Goal: Transaction & Acquisition: Book appointment/travel/reservation

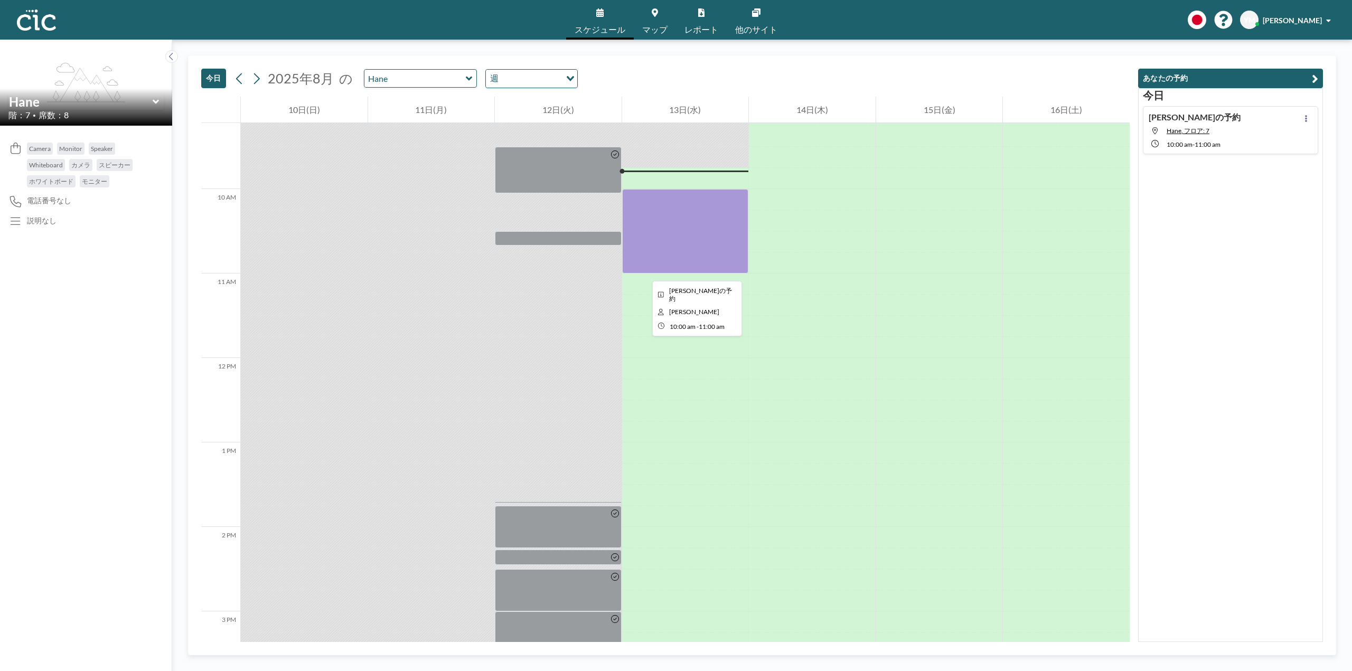
scroll to position [803, 0]
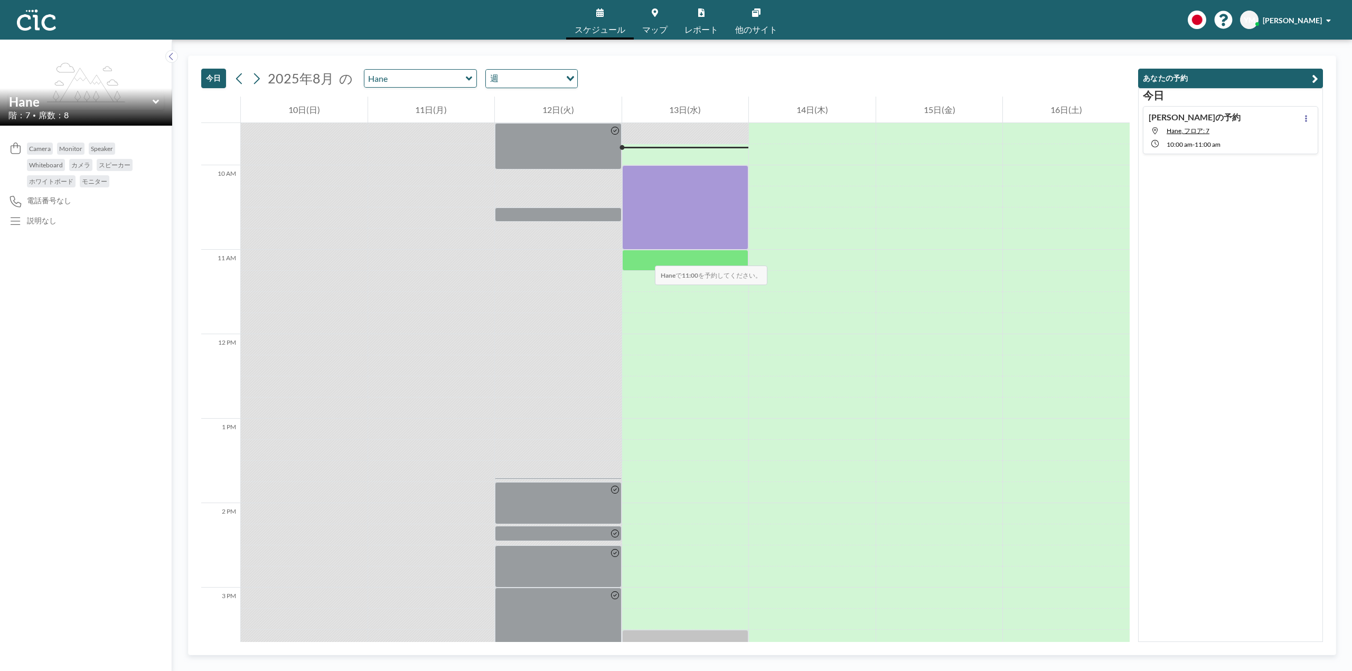
click at [645, 255] on div at bounding box center [685, 260] width 127 height 21
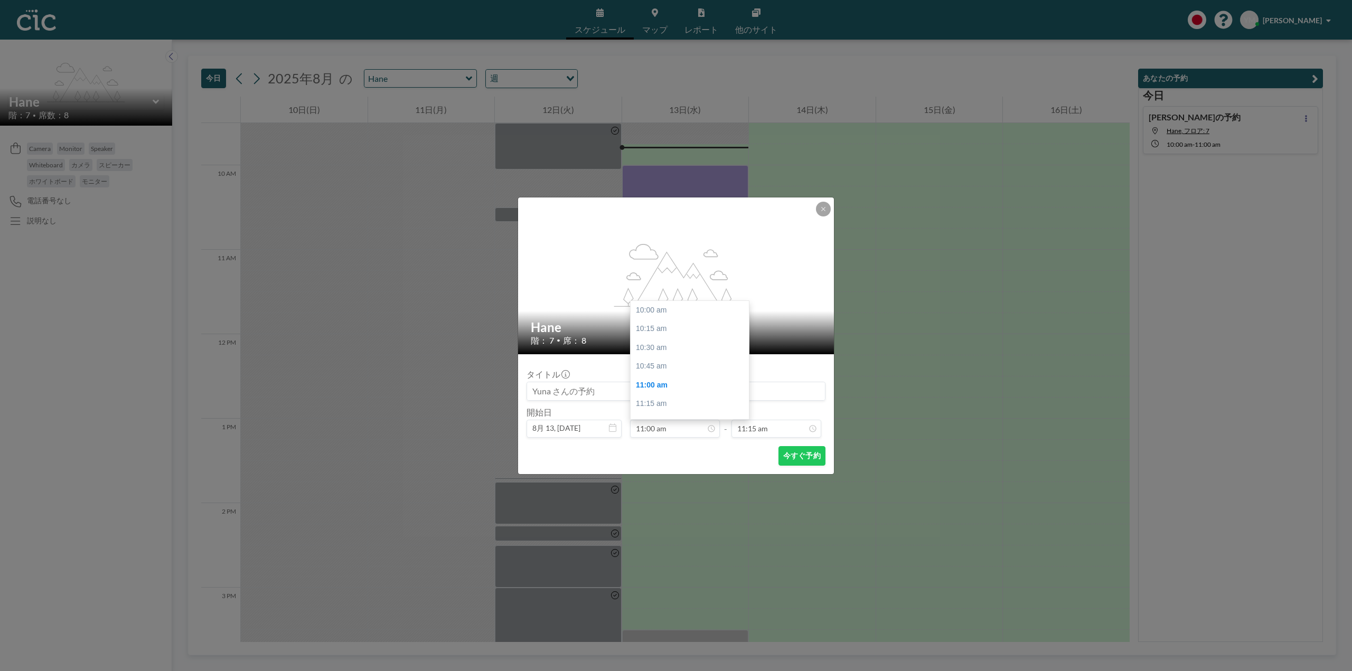
scroll to position [75, 0]
click at [765, 432] on input "11:15 am" at bounding box center [777, 429] width 90 height 18
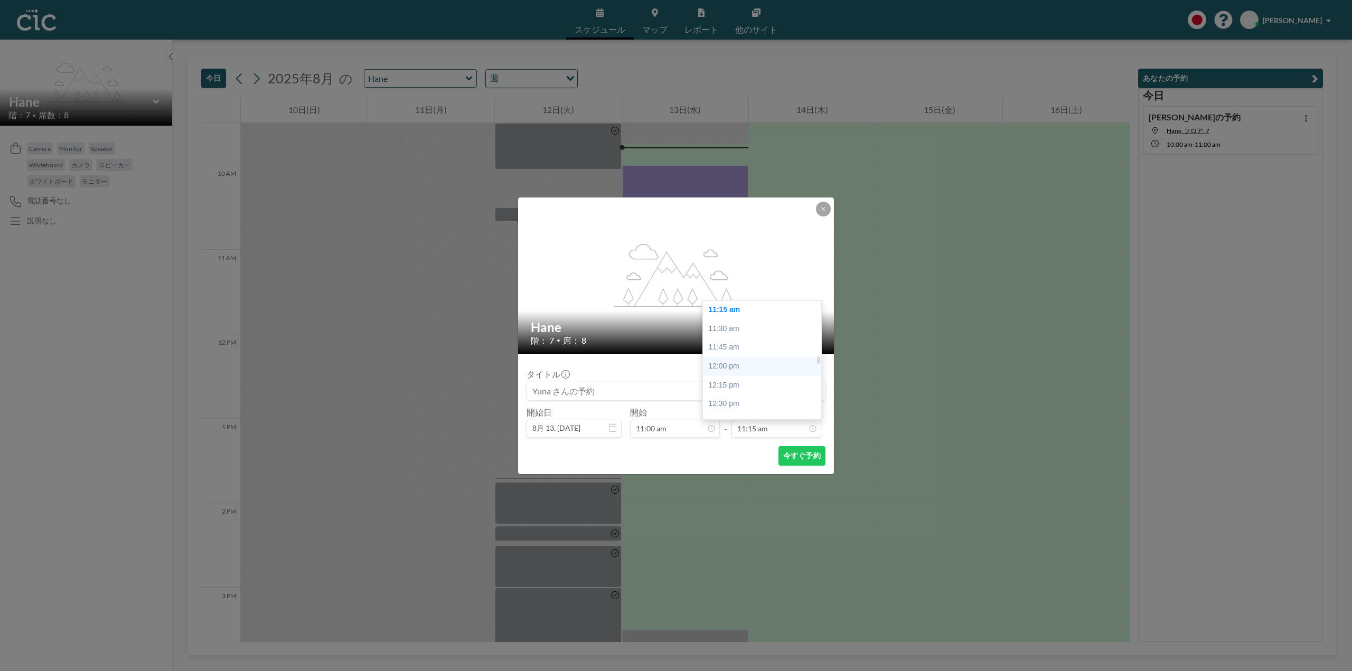
click at [738, 366] on div "12:00 pm" at bounding box center [765, 366] width 124 height 19
type input "12:00 pm"
click at [792, 453] on button "今すぐ予約" at bounding box center [802, 456] width 47 height 20
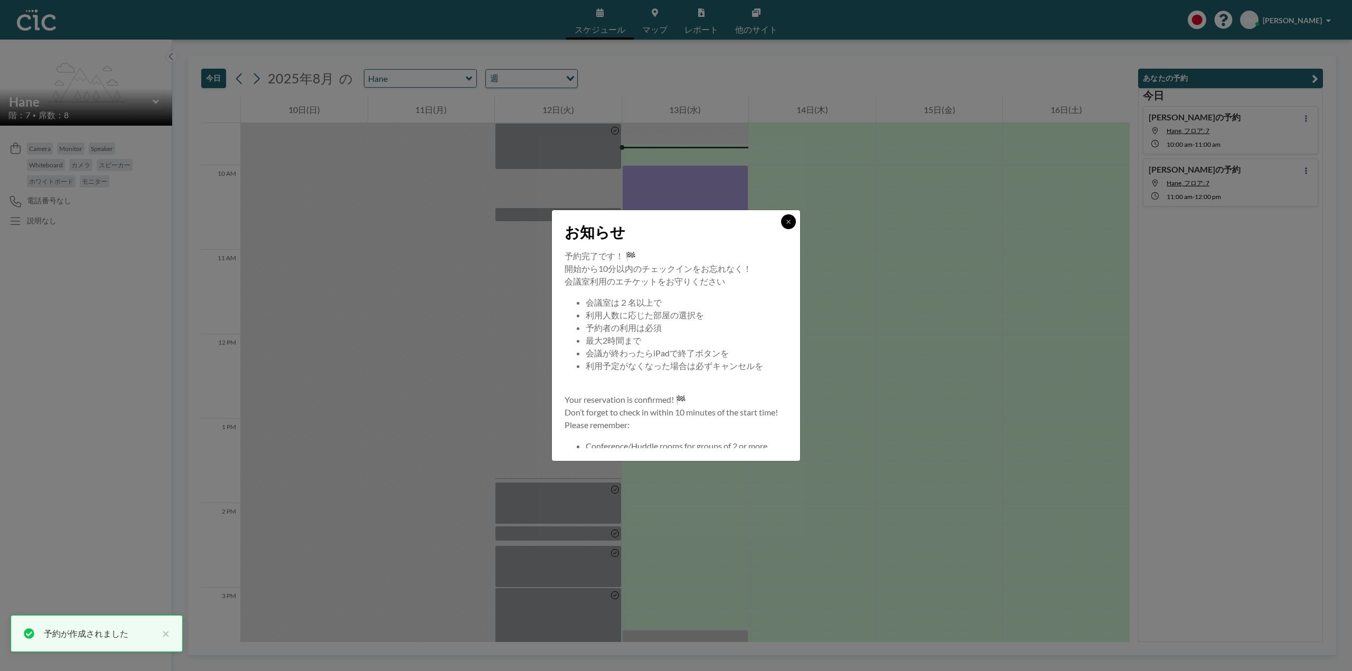
click at [782, 221] on button at bounding box center [788, 221] width 15 height 15
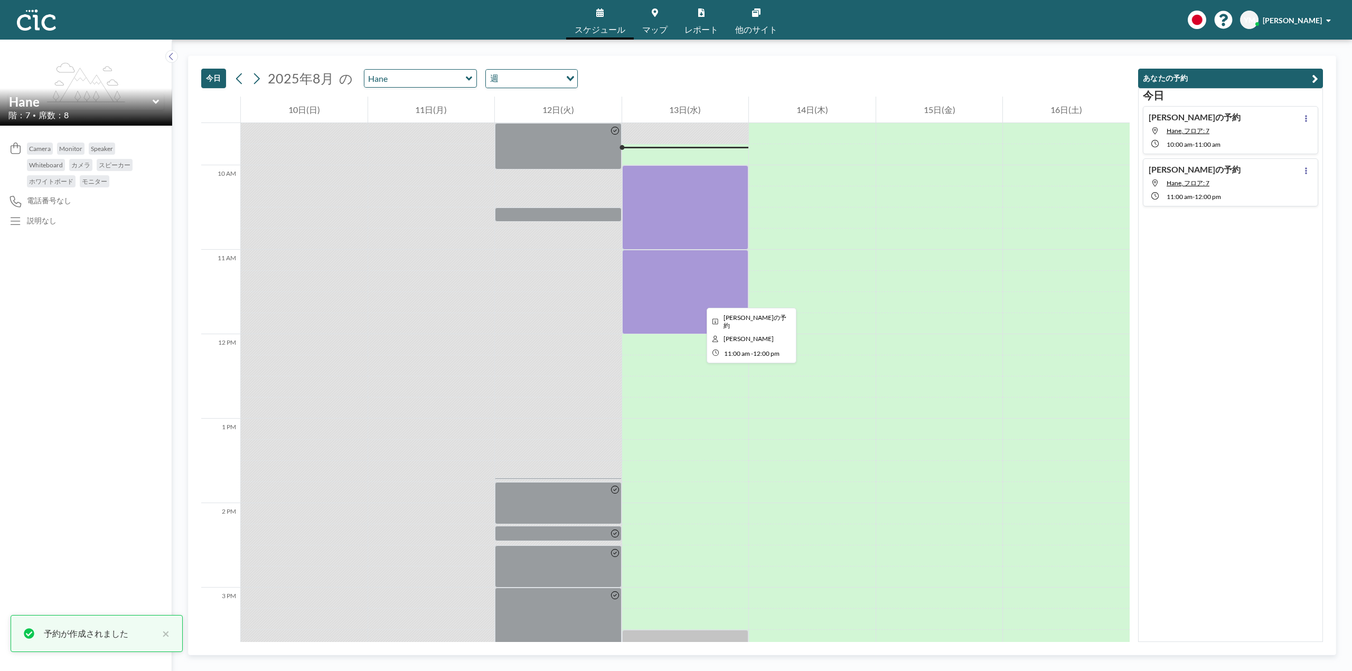
click at [698, 298] on div at bounding box center [685, 292] width 127 height 85
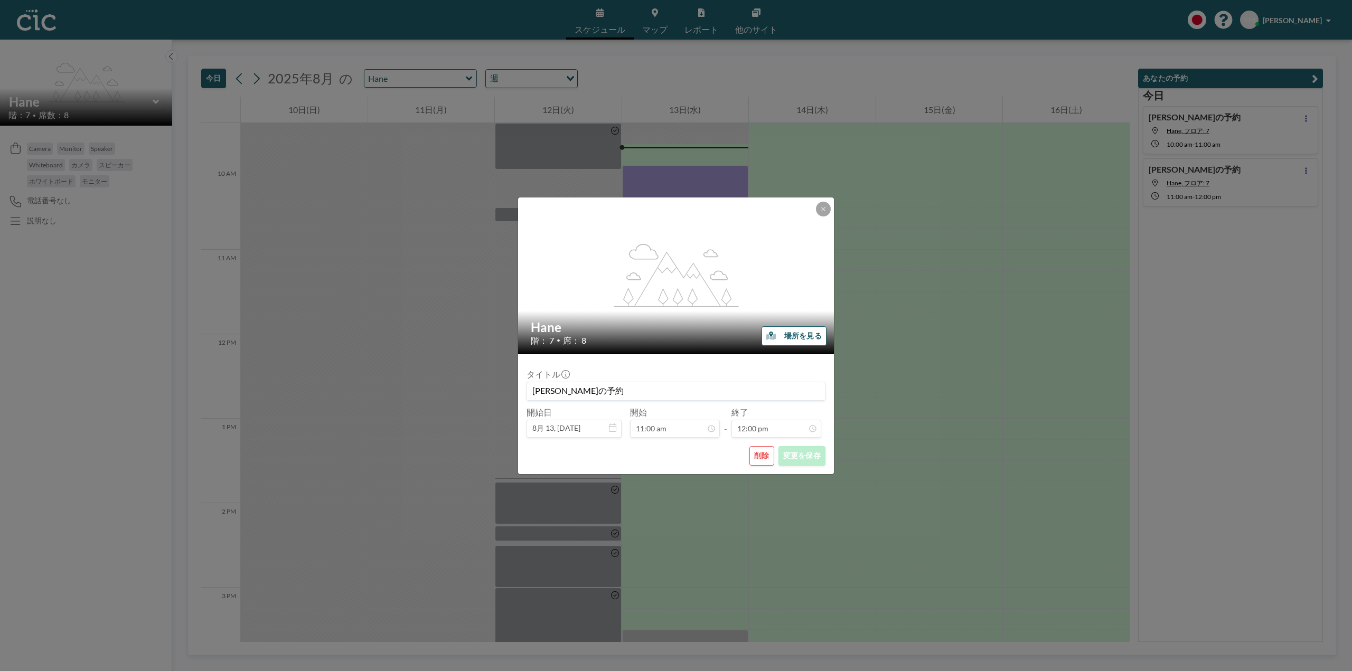
click at [772, 337] on icon "button" at bounding box center [772, 337] width 10 height 6
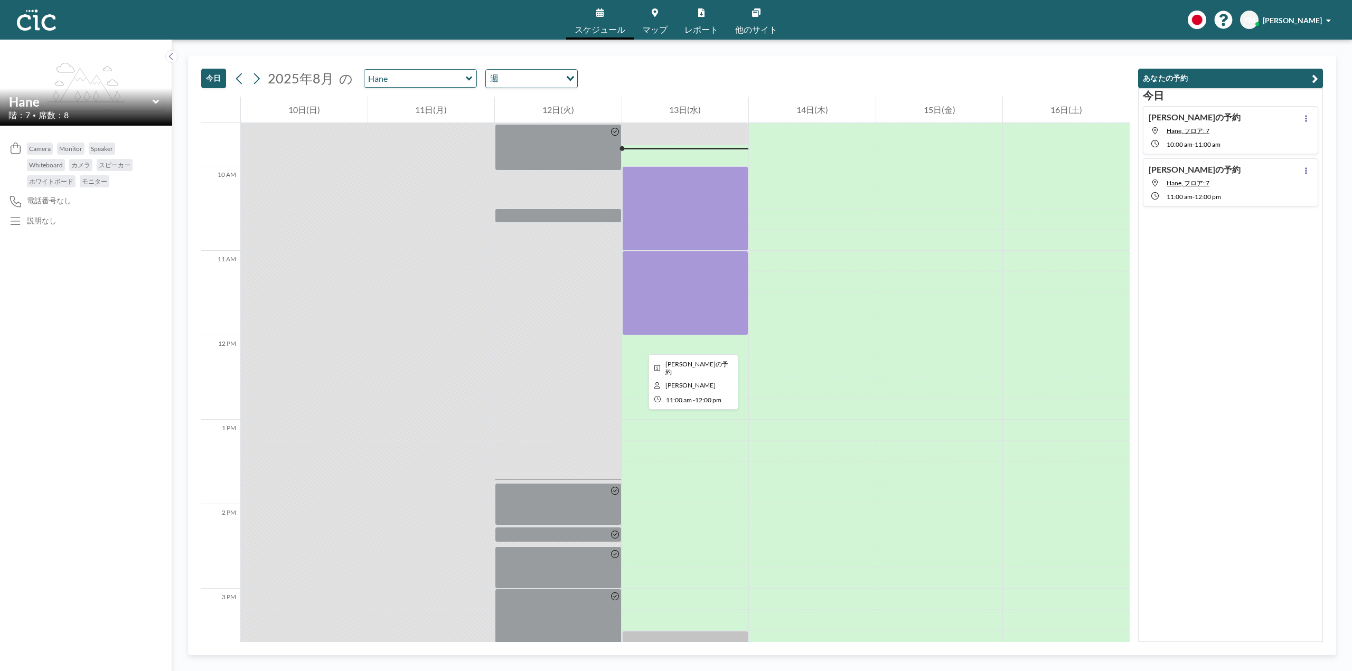
scroll to position [803, 0]
click at [674, 296] on div at bounding box center [685, 292] width 127 height 85
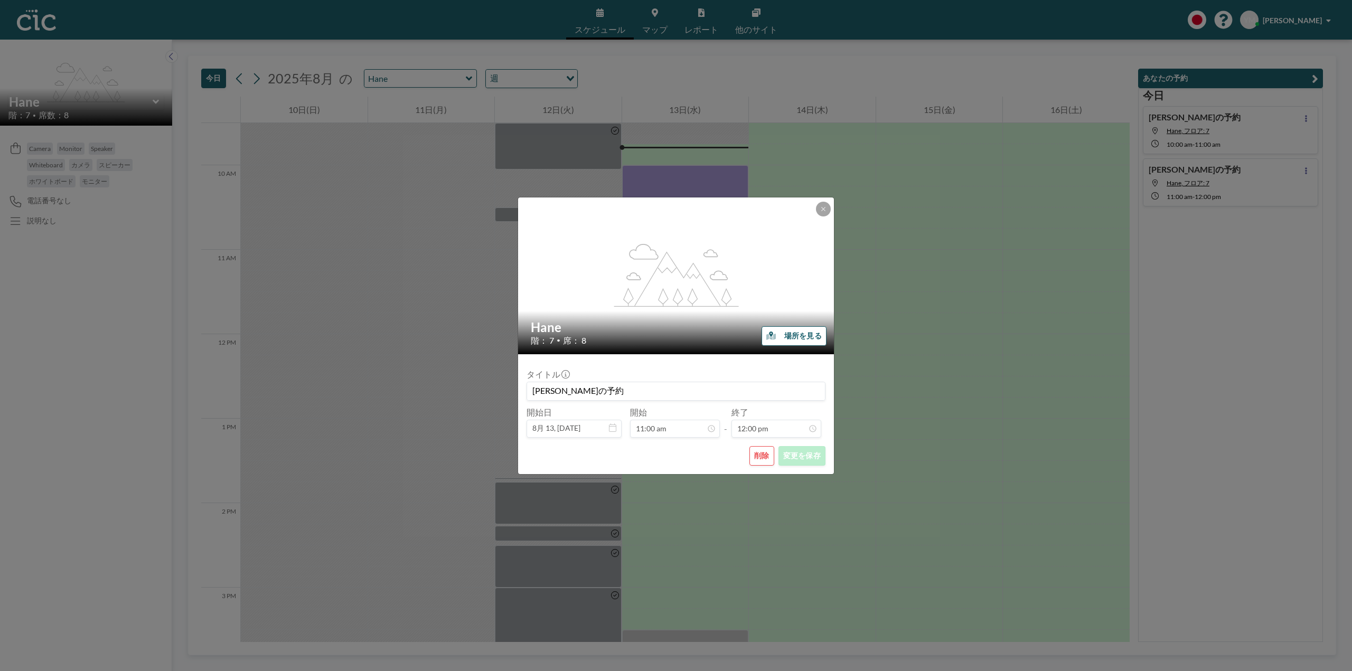
click at [758, 457] on button "削除" at bounding box center [762, 456] width 25 height 20
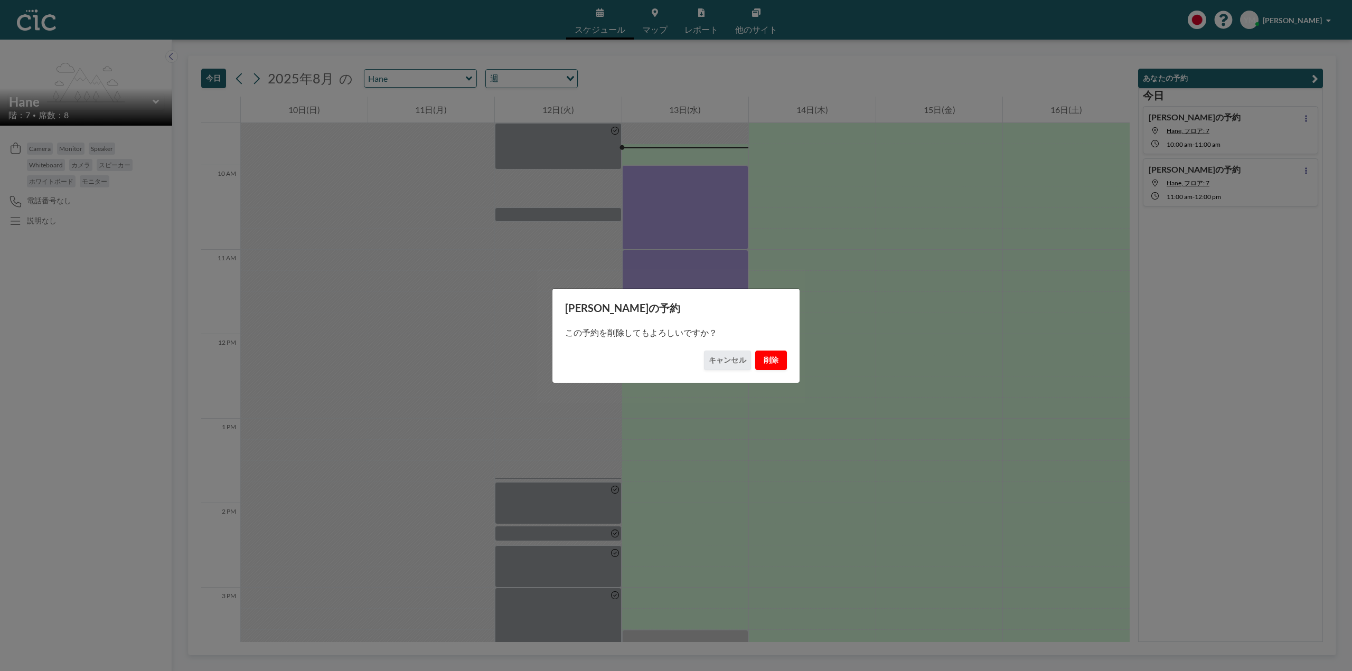
click at [766, 364] on button "削除" at bounding box center [771, 361] width 32 height 20
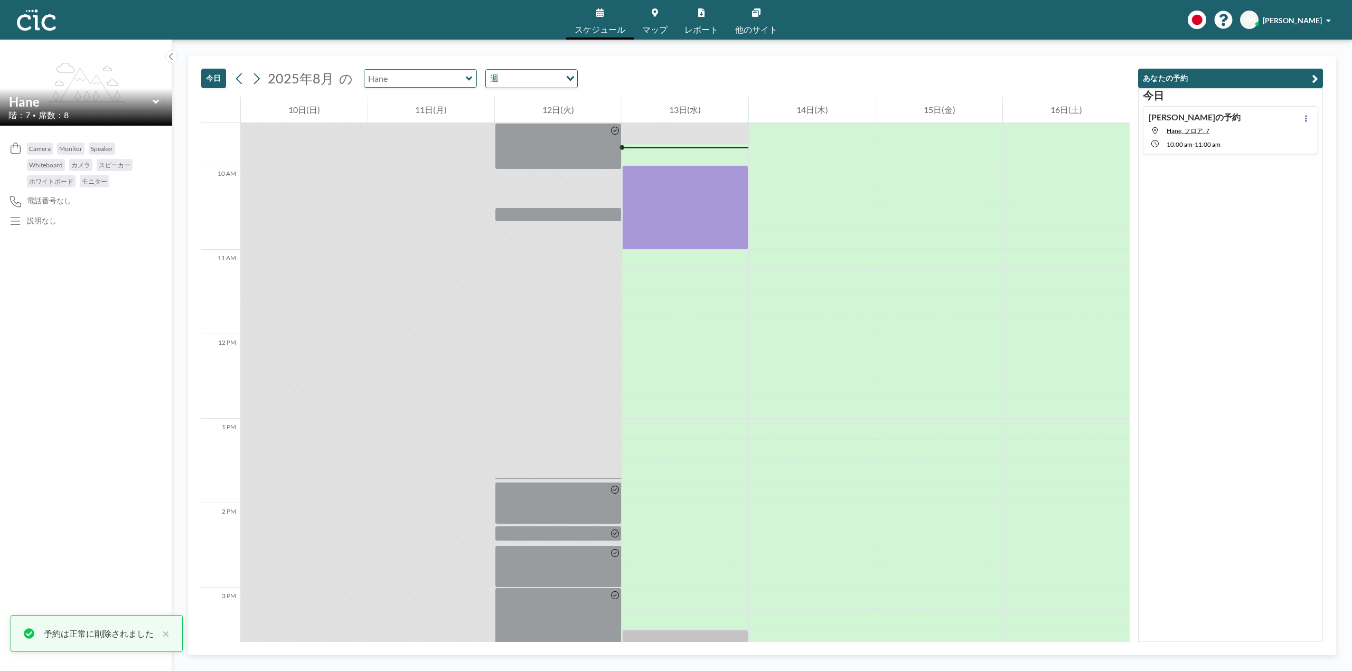
click at [425, 86] on input "text" at bounding box center [415, 78] width 101 height 17
type input "Hane"
click at [214, 74] on button "今日" at bounding box center [213, 79] width 25 height 20
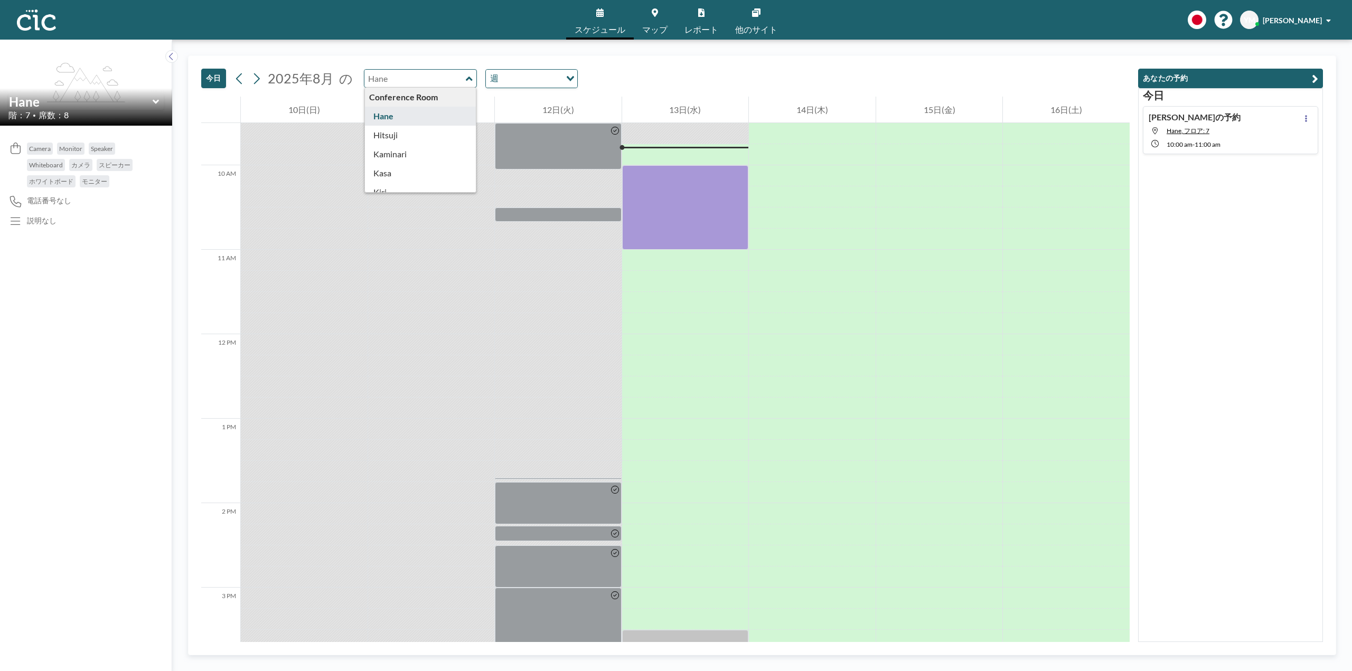
click at [412, 79] on input "text" at bounding box center [415, 78] width 101 height 17
type input "Ajisai"
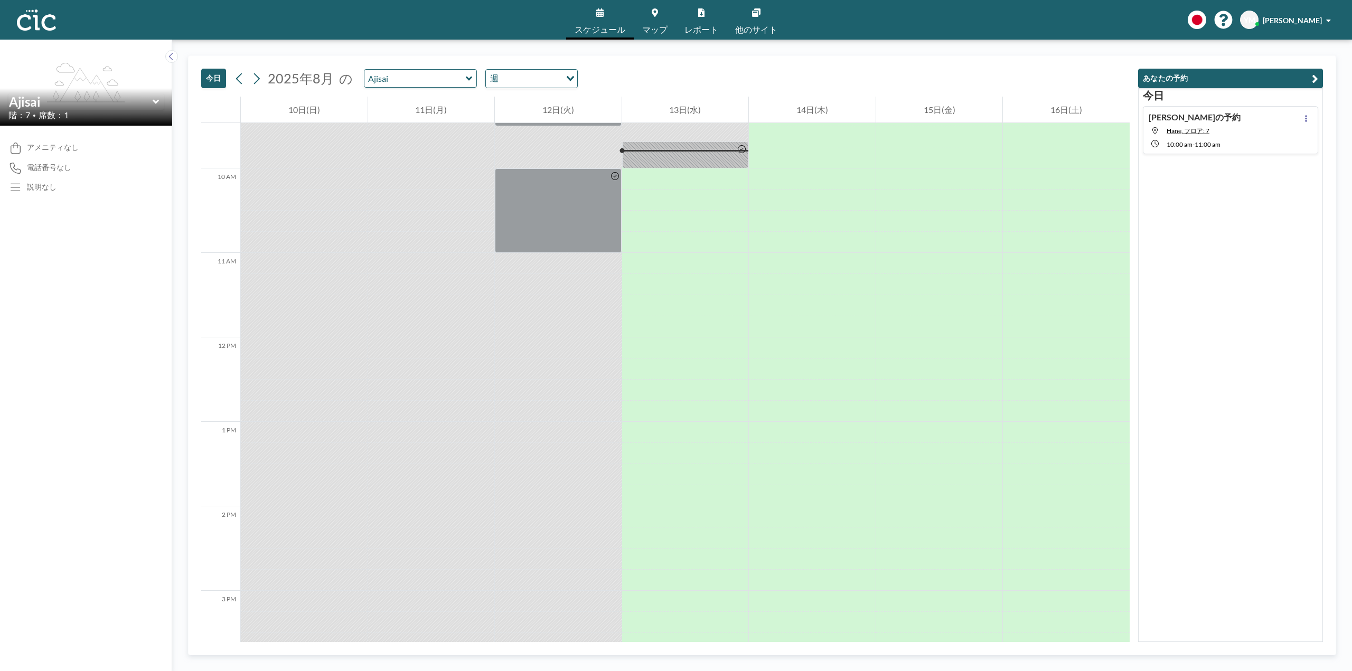
scroll to position [803, 0]
click at [647, 15] on link "マップ" at bounding box center [655, 20] width 42 height 40
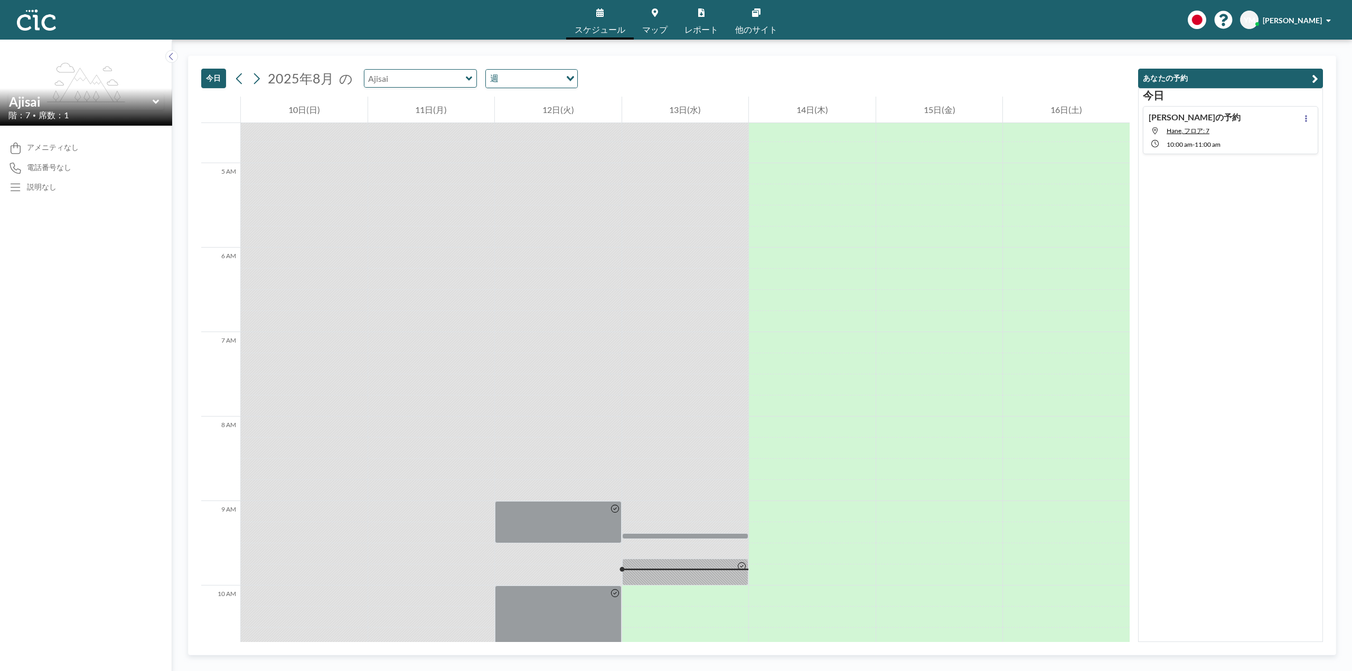
click at [428, 77] on input "text" at bounding box center [415, 78] width 101 height 17
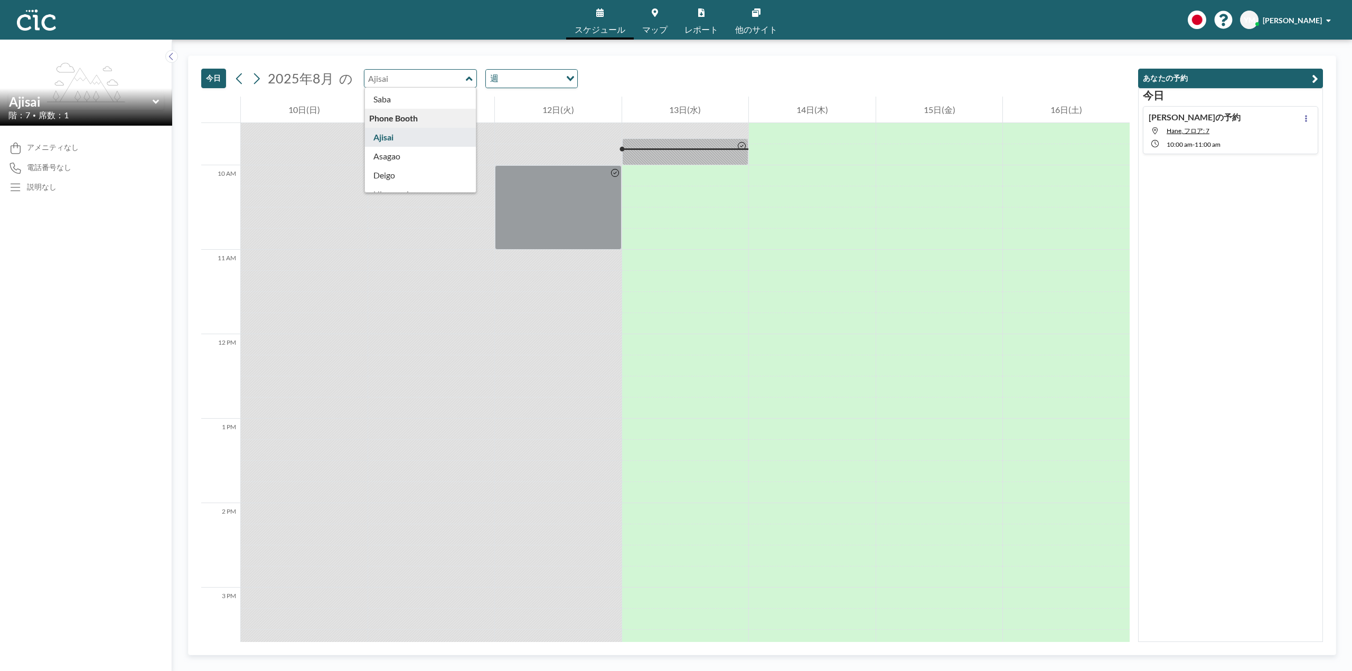
scroll to position [211, 0]
type input "Asagao"
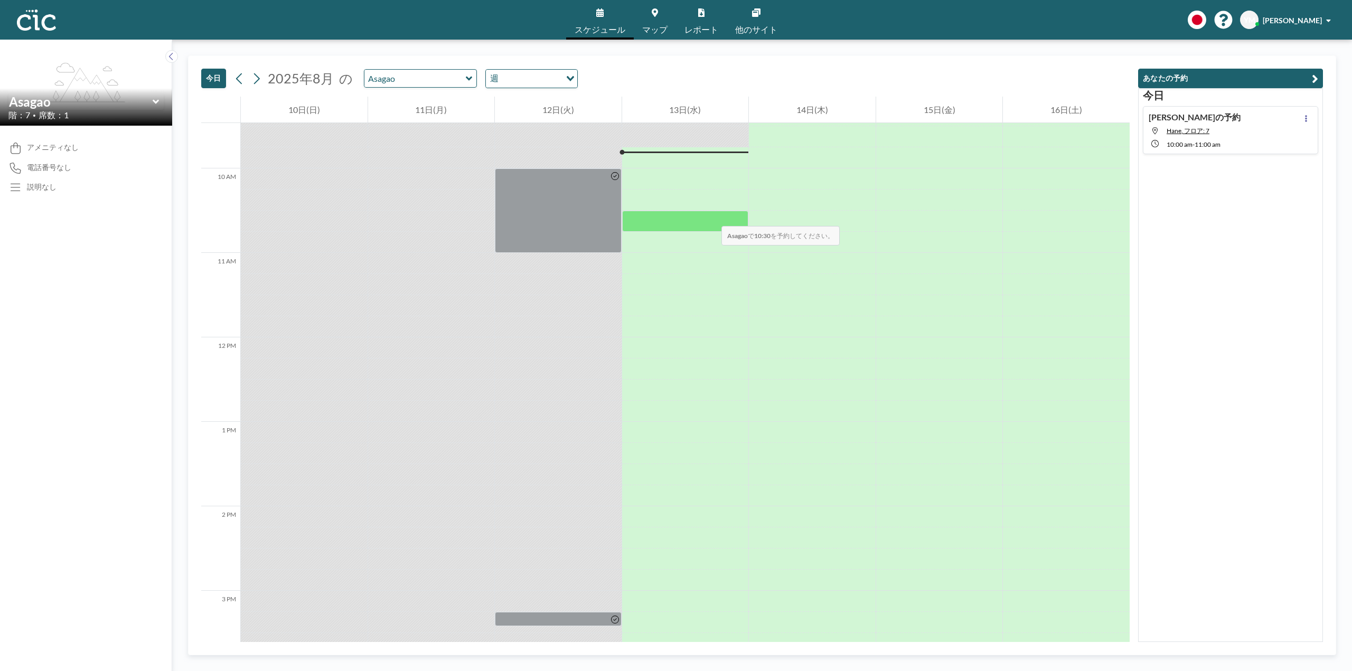
scroll to position [803, 0]
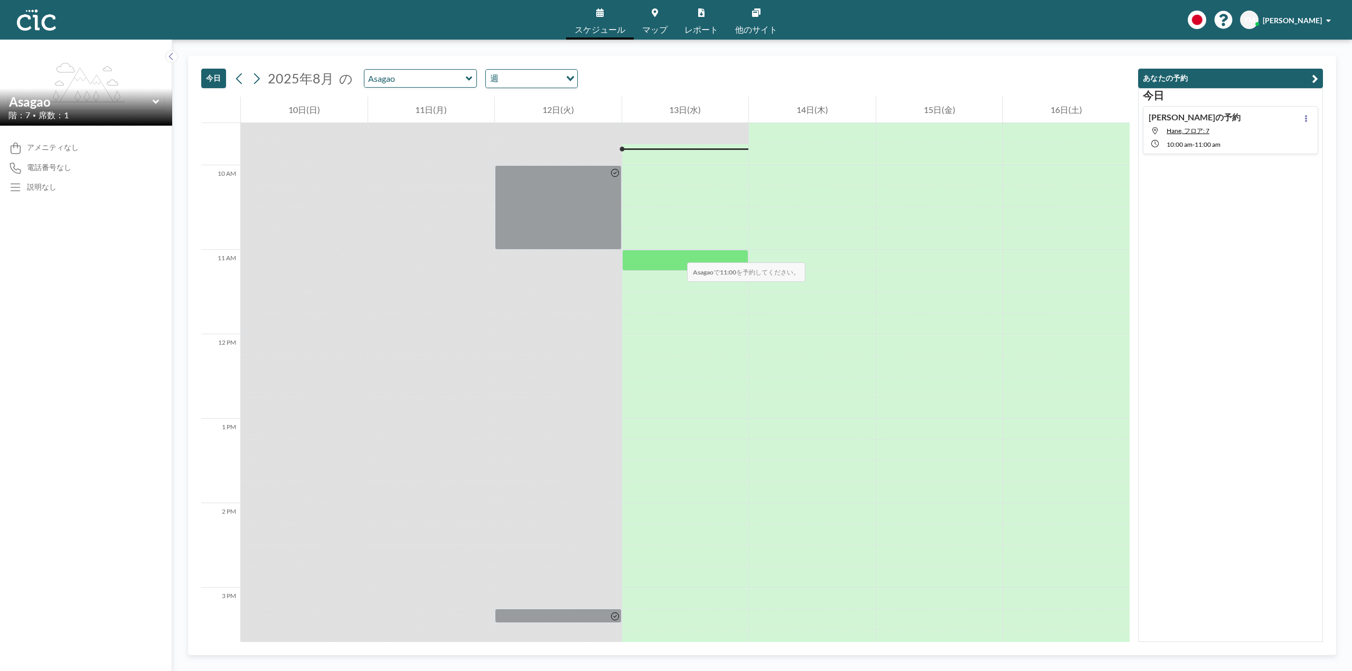
click at [677, 252] on div at bounding box center [685, 260] width 127 height 21
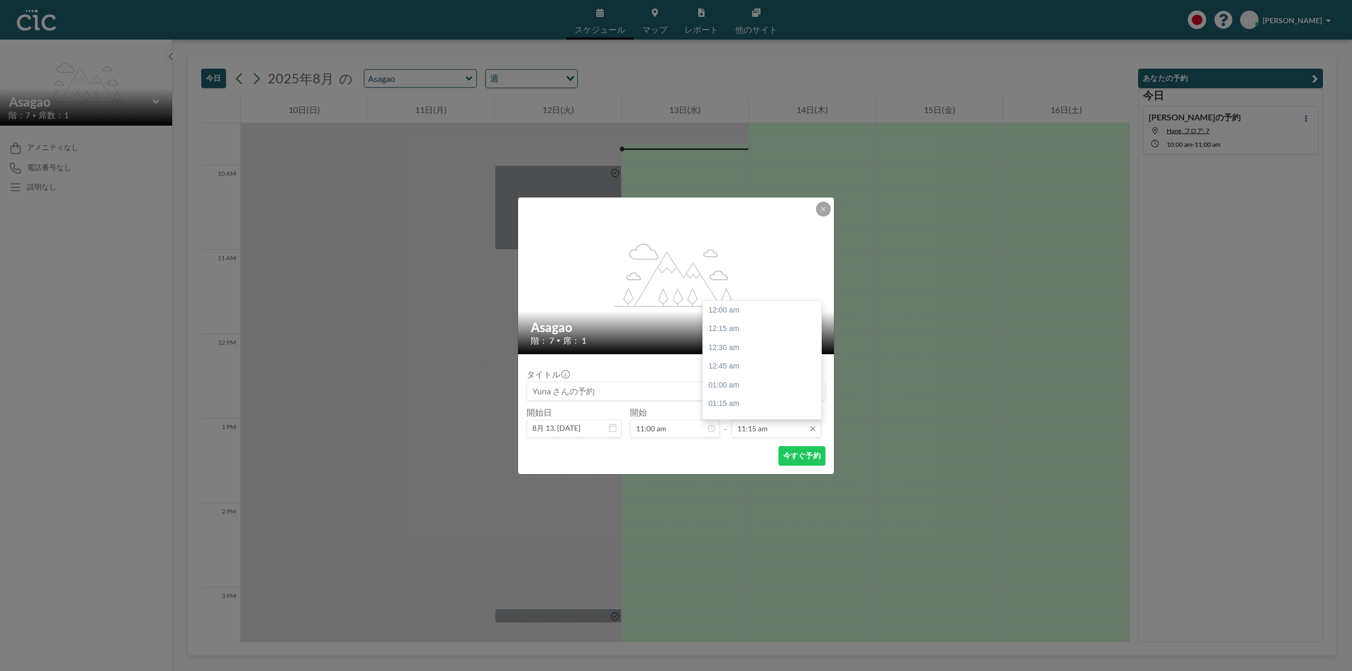
click at [760, 427] on input "11:15 am" at bounding box center [777, 429] width 90 height 18
click at [741, 369] on div "12:00 pm" at bounding box center [765, 366] width 124 height 19
type input "12:00 pm"
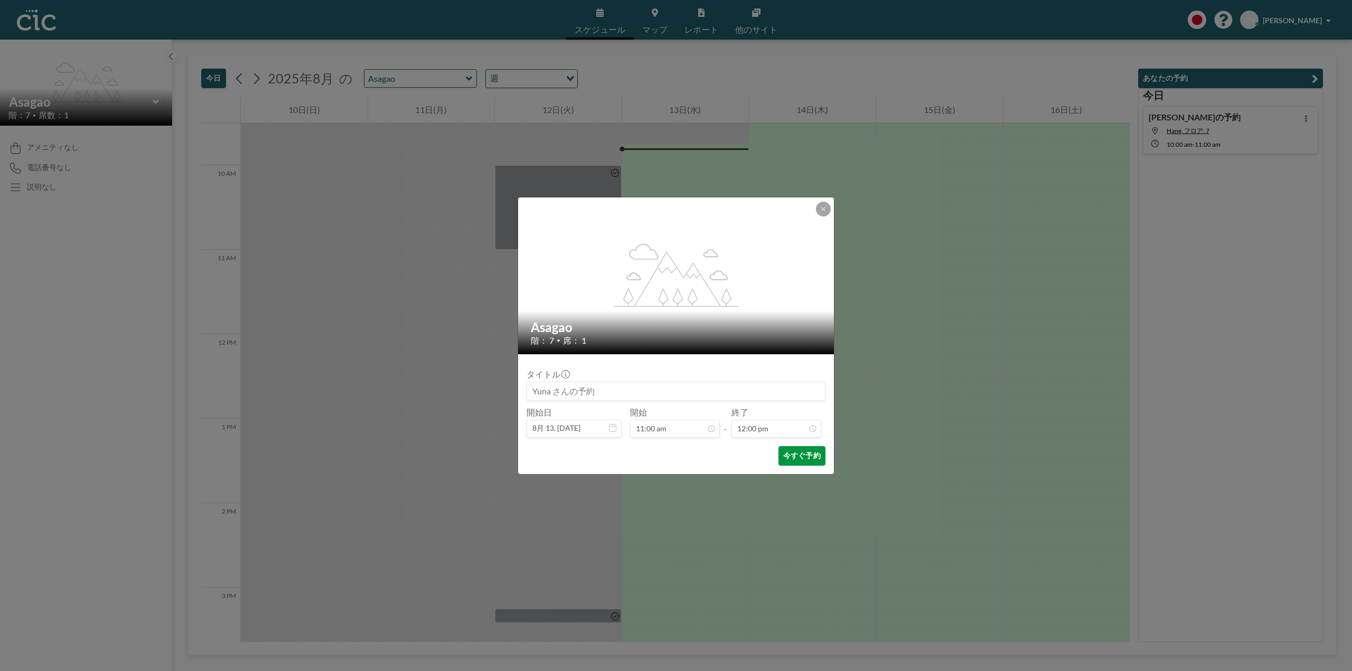
click at [805, 452] on button "今すぐ予約" at bounding box center [802, 456] width 47 height 20
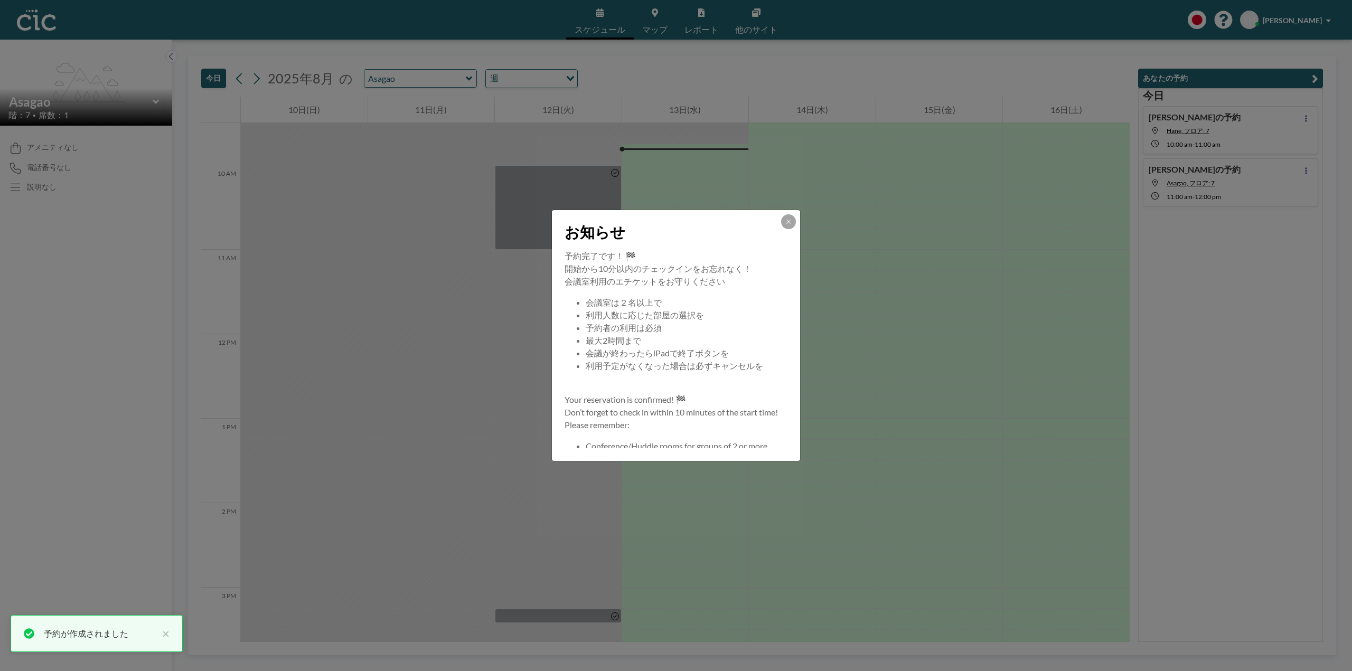
scroll to position [101, 0]
click at [788, 226] on button at bounding box center [788, 221] width 15 height 15
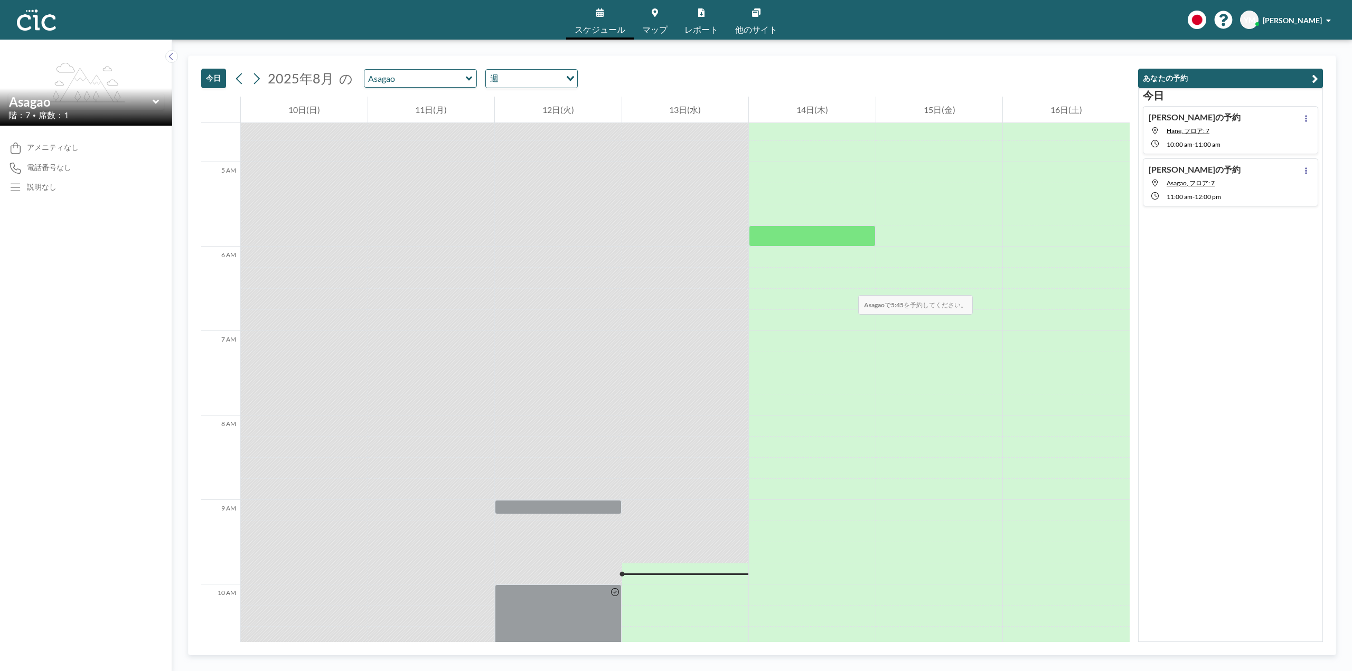
scroll to position [275, 0]
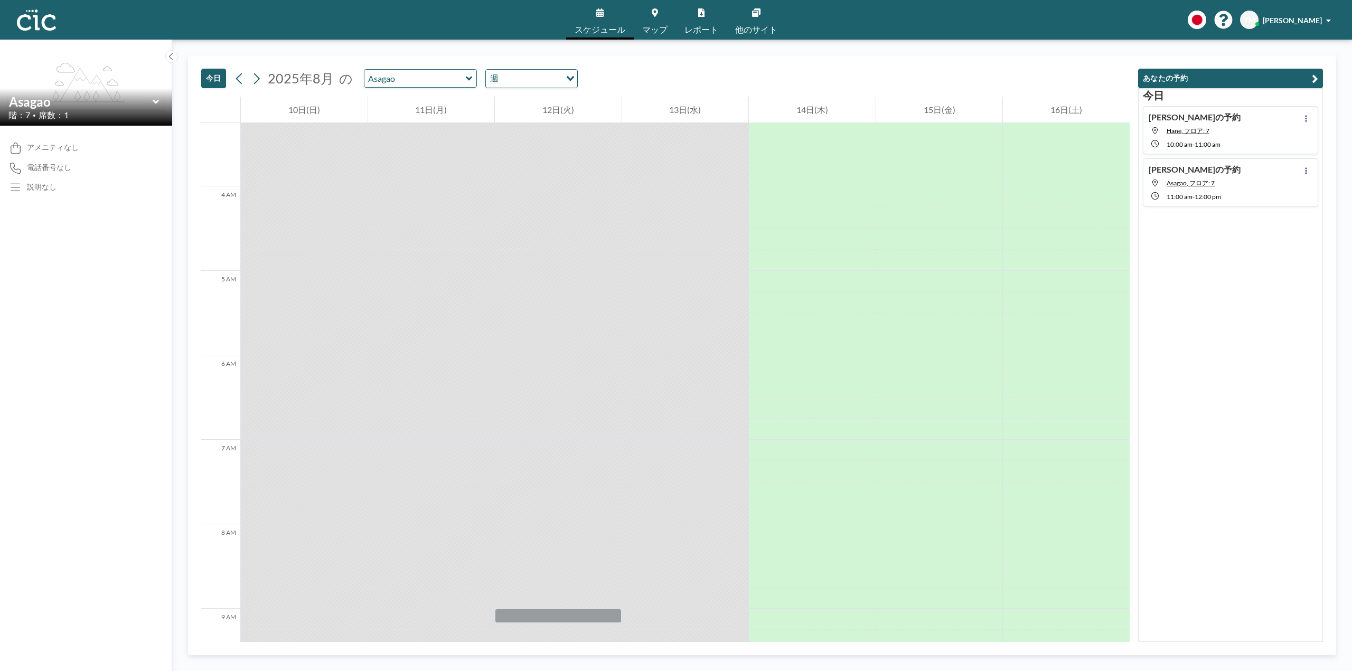
click at [701, 27] on span "レポート" at bounding box center [702, 29] width 34 height 8
click at [757, 30] on span "他のサイト" at bounding box center [756, 29] width 42 height 8
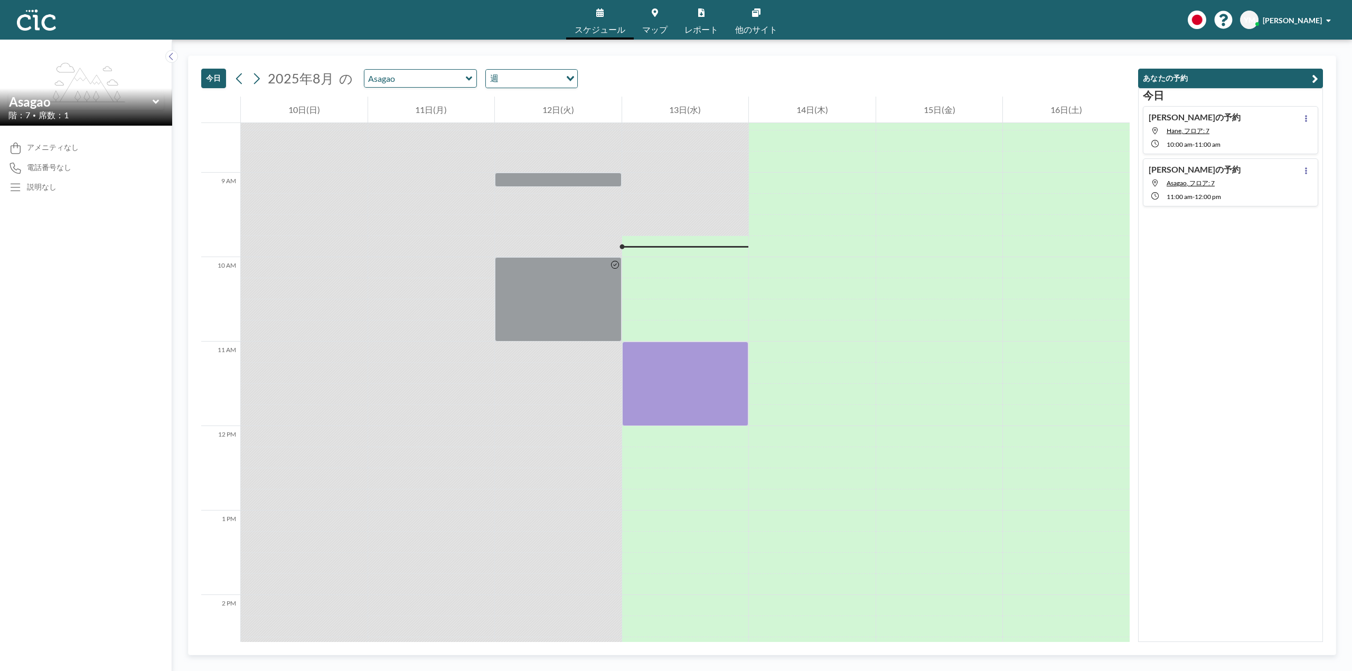
scroll to position [697, 0]
